Goal: Task Accomplishment & Management: Use online tool/utility

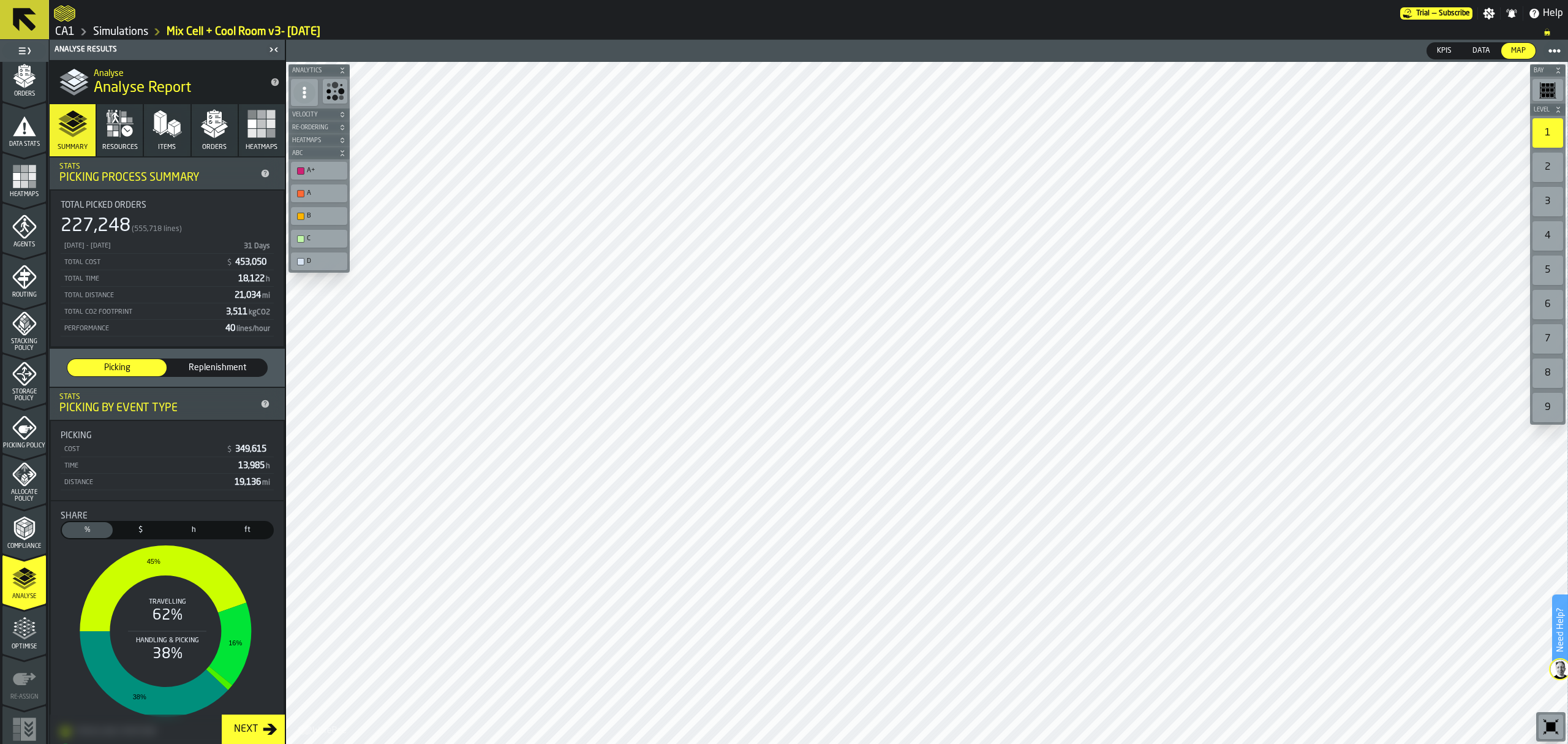
scroll to position [222, 0]
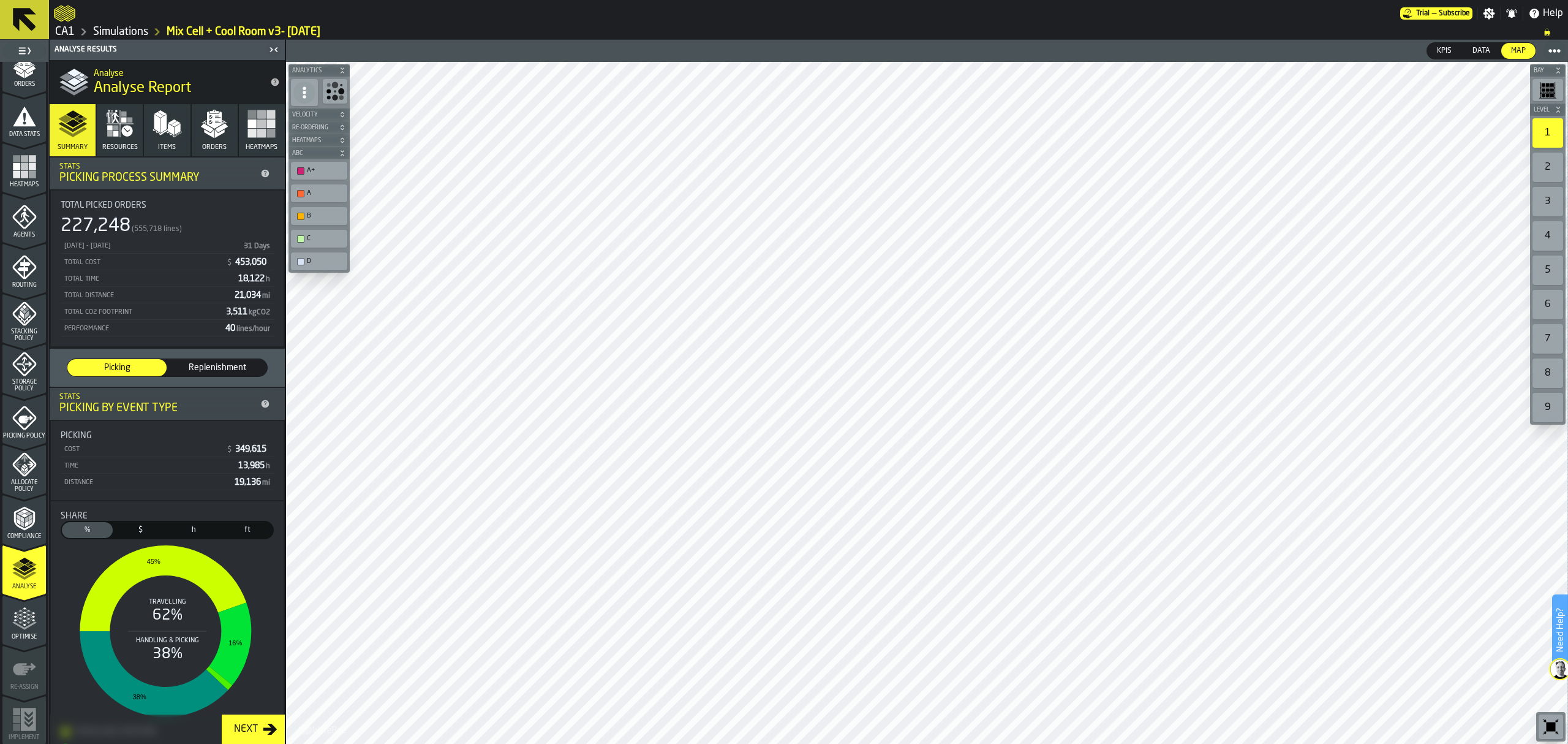
click at [32, 620] on polygon "menu Optimise" at bounding box center [32, 619] width 3 height 2
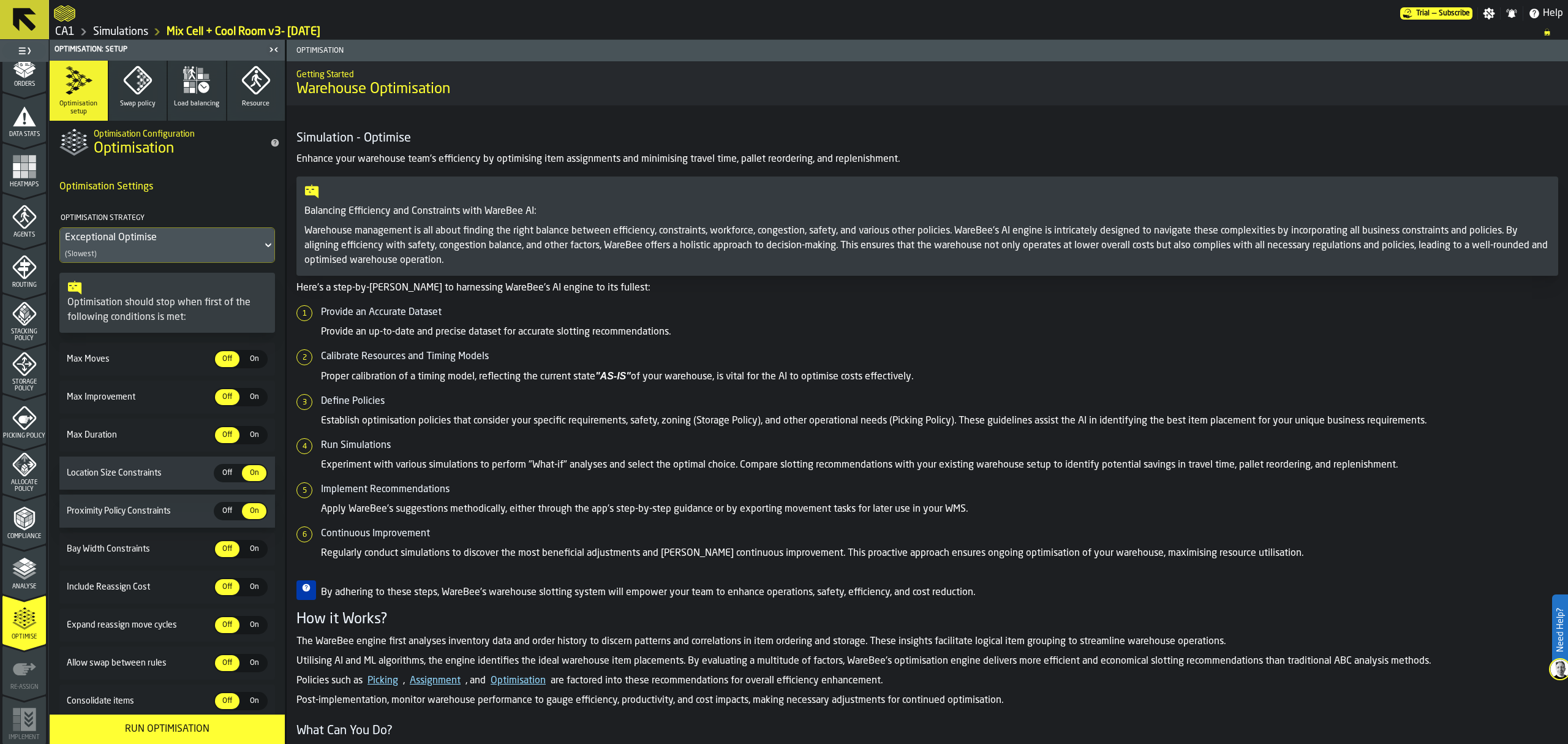
scroll to position [48, 0]
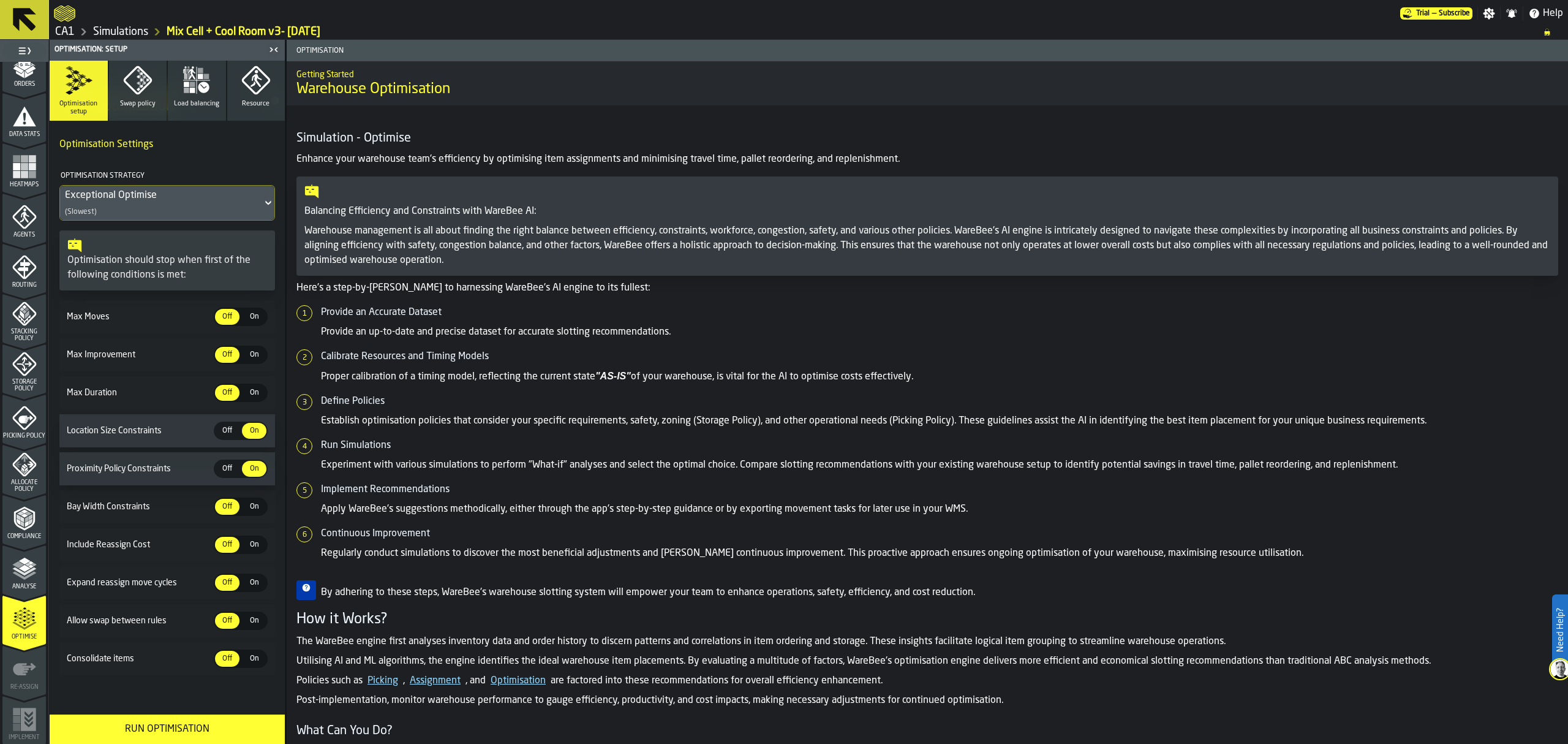
click at [172, 738] on button "Run Optimisation" at bounding box center [167, 729] width 235 height 29
click at [1175, 270] on div "Balancing Efficiency and Constraints with WareBee AI: Warehouse management is a…" at bounding box center [928, 226] width 1262 height 99
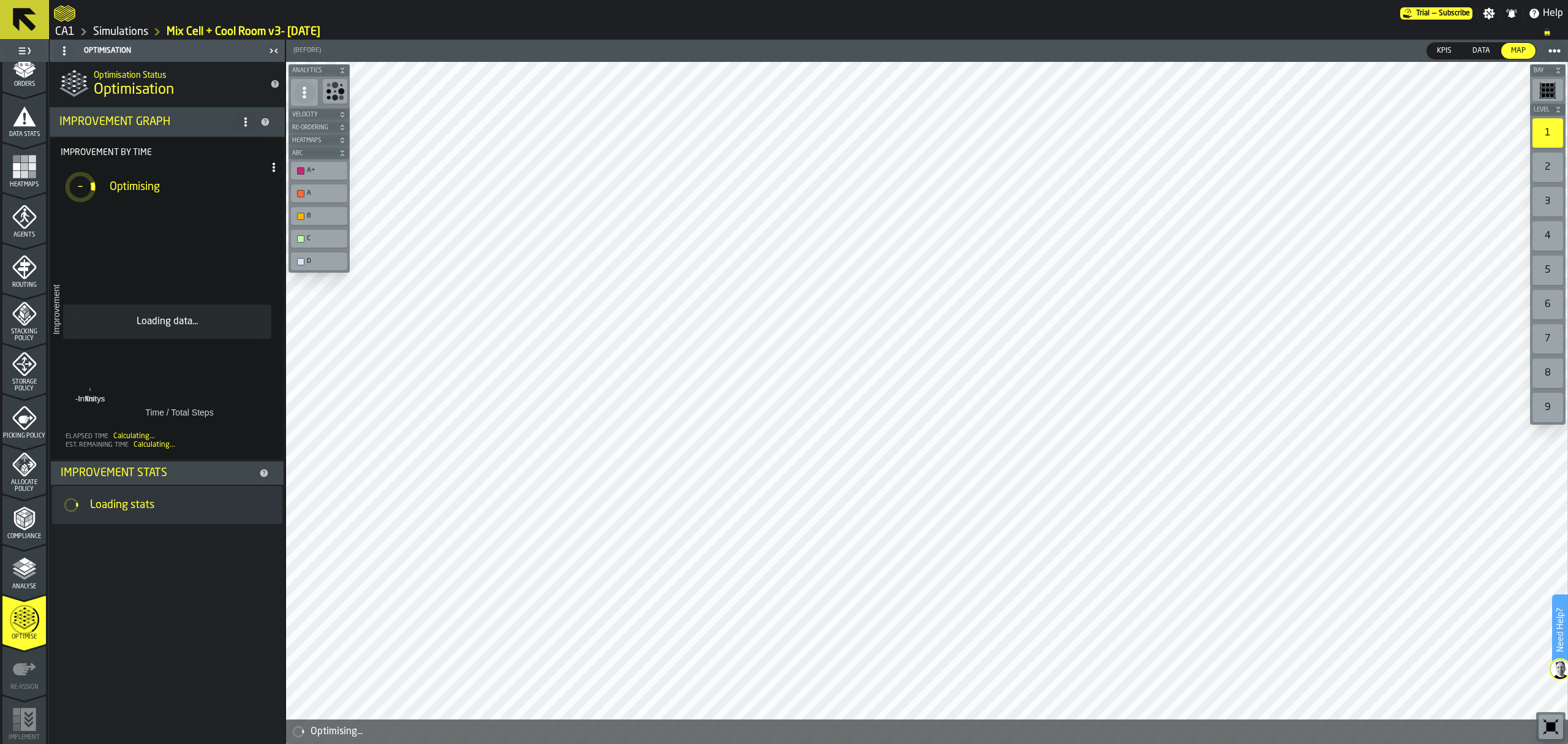
click at [70, 33] on link "CA1" at bounding box center [64, 31] width 19 height 13
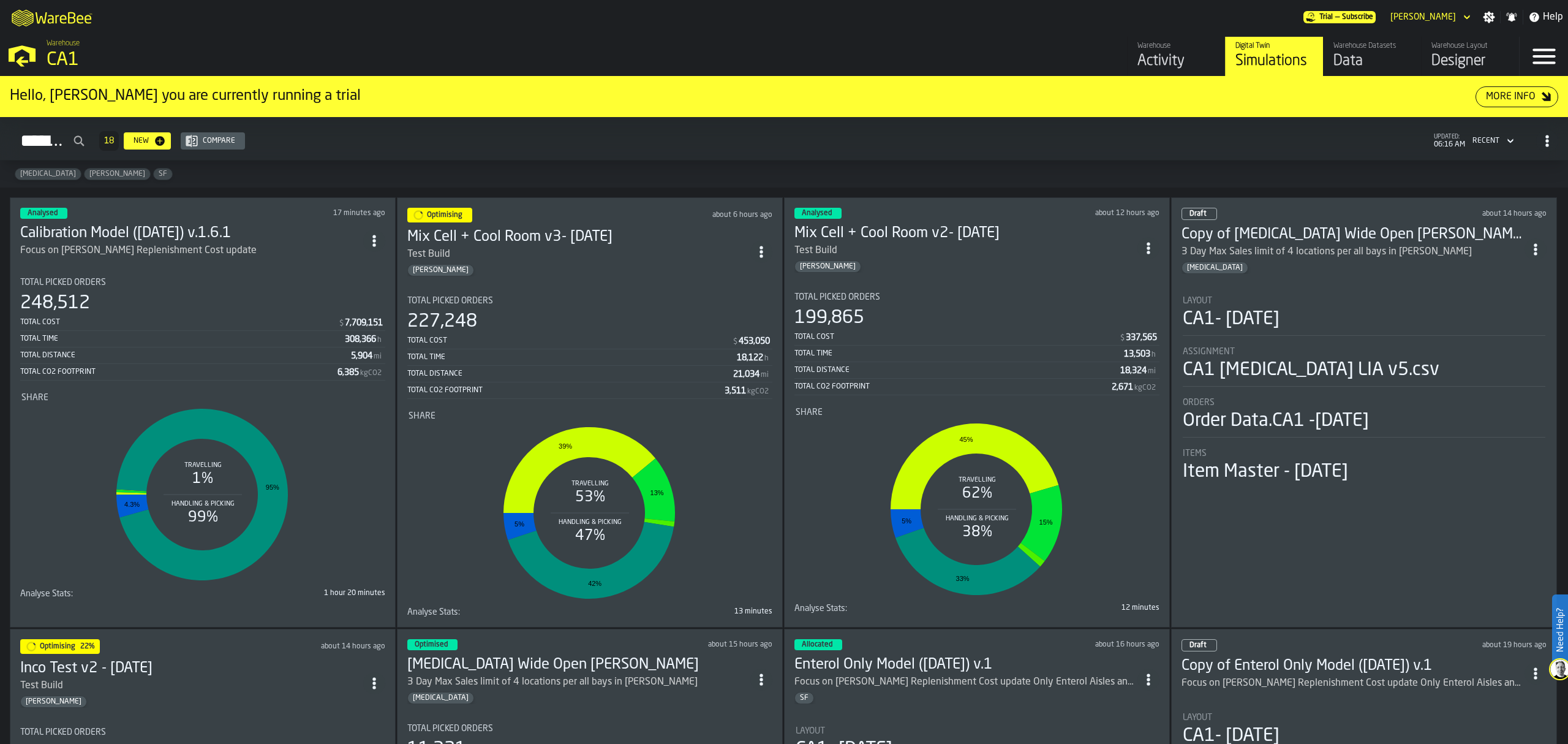
click at [1143, 249] on span "ItemListCard-DashboardItemContainer" at bounding box center [1148, 248] width 22 height 22
click at [1129, 302] on div "Delete" at bounding box center [1123, 302] width 63 height 15
